Goal: Information Seeking & Learning: Learn about a topic

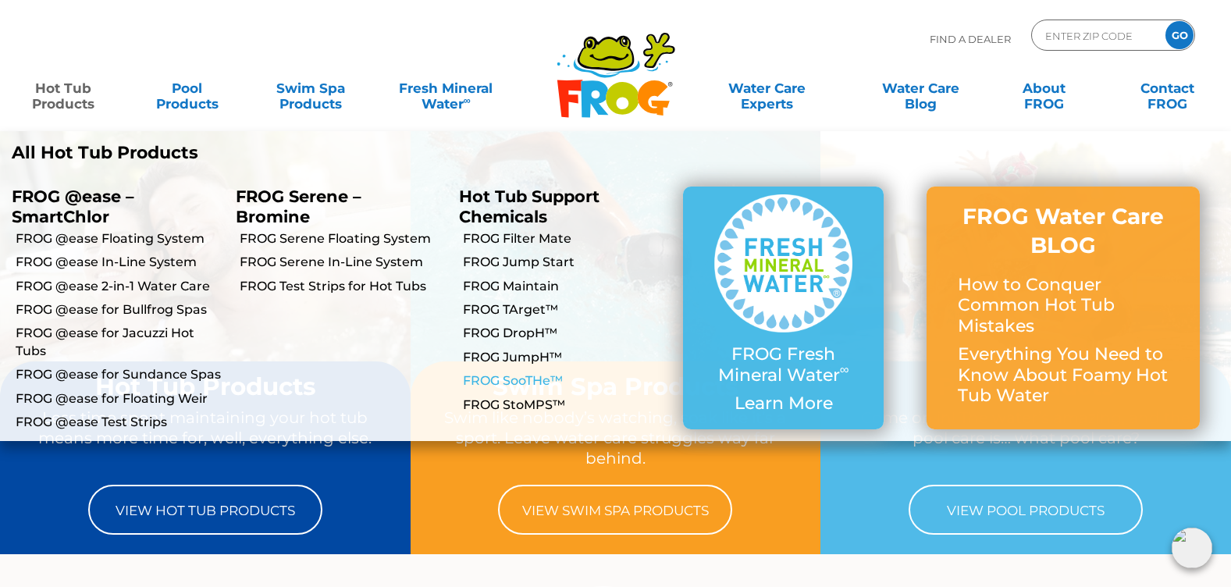
click at [535, 383] on link "FROG SooTHe™" at bounding box center [567, 380] width 208 height 17
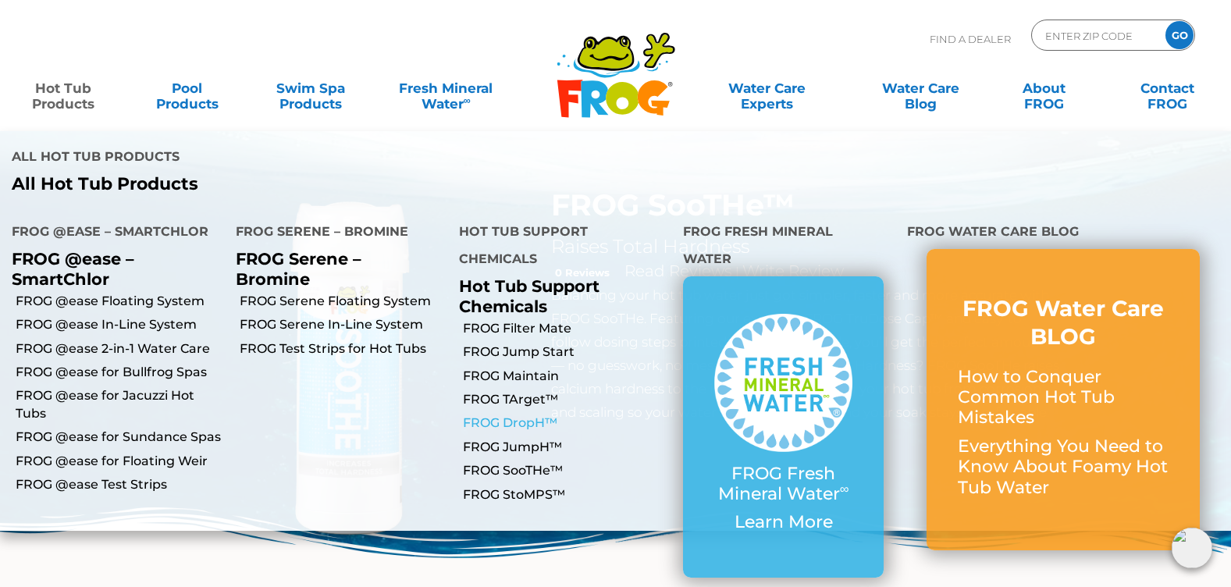
click at [536, 415] on link "FROG DropH™" at bounding box center [567, 423] width 208 height 17
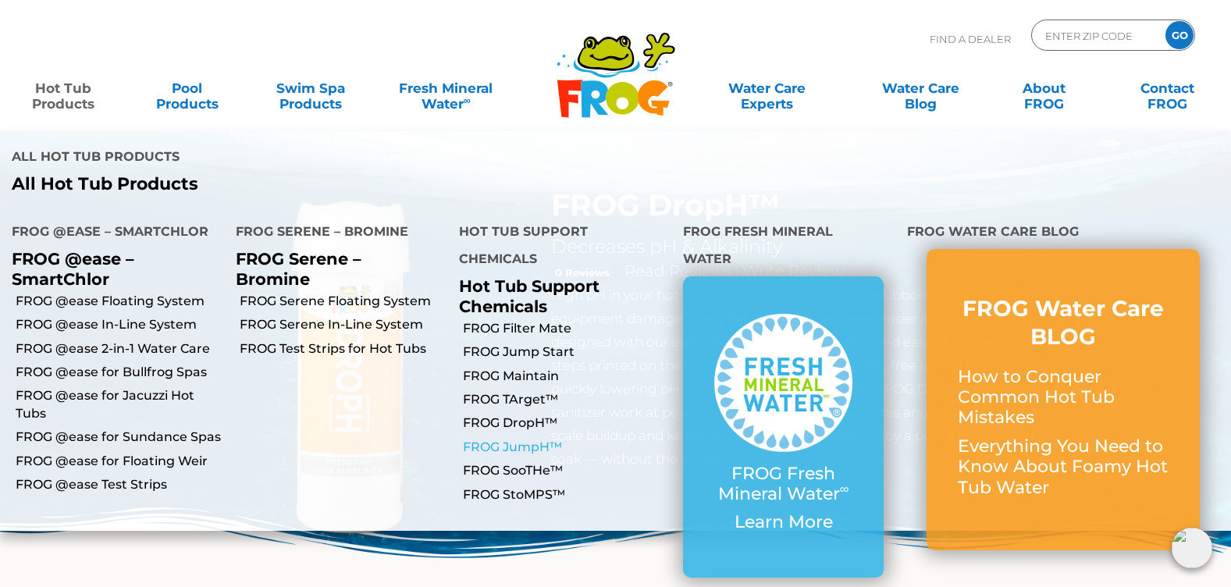
click at [526, 439] on link "FROG JumpH™" at bounding box center [567, 447] width 208 height 17
click at [529, 415] on link "FROG DropH™" at bounding box center [567, 423] width 208 height 17
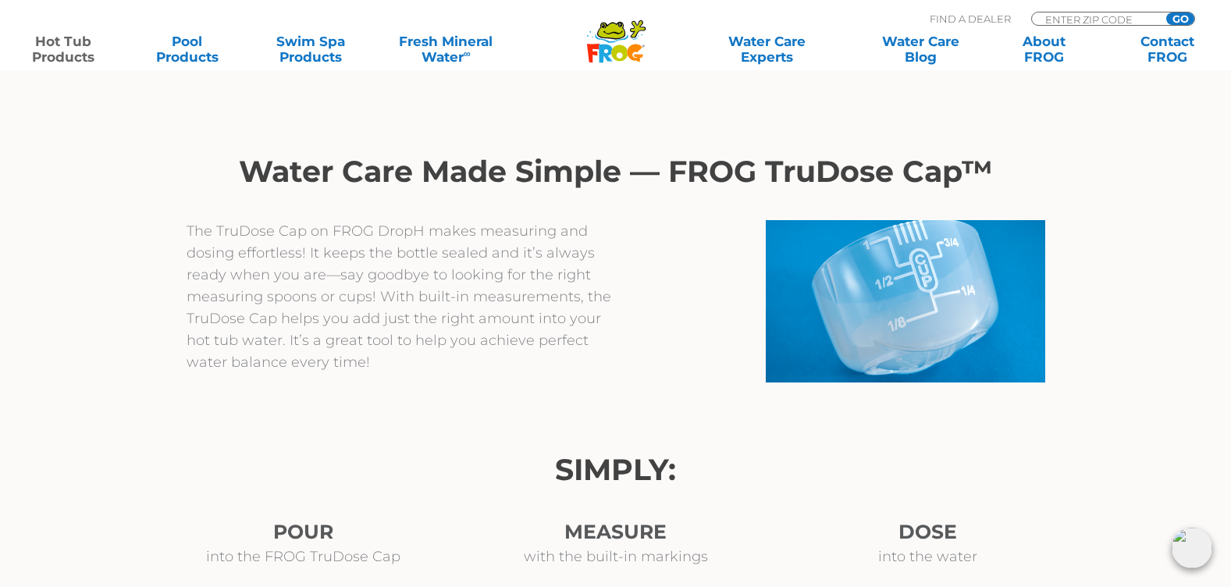
scroll to position [937, 0]
